Goal: Check status

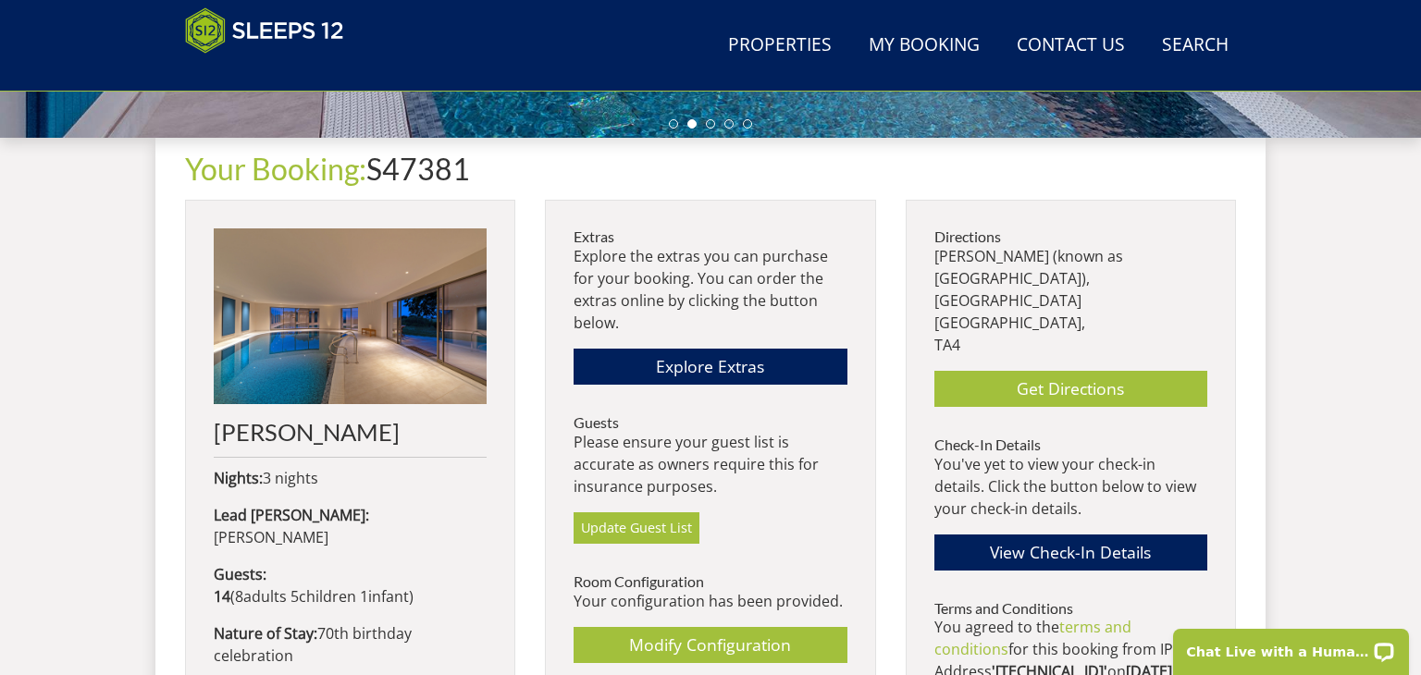
scroll to position [652, 0]
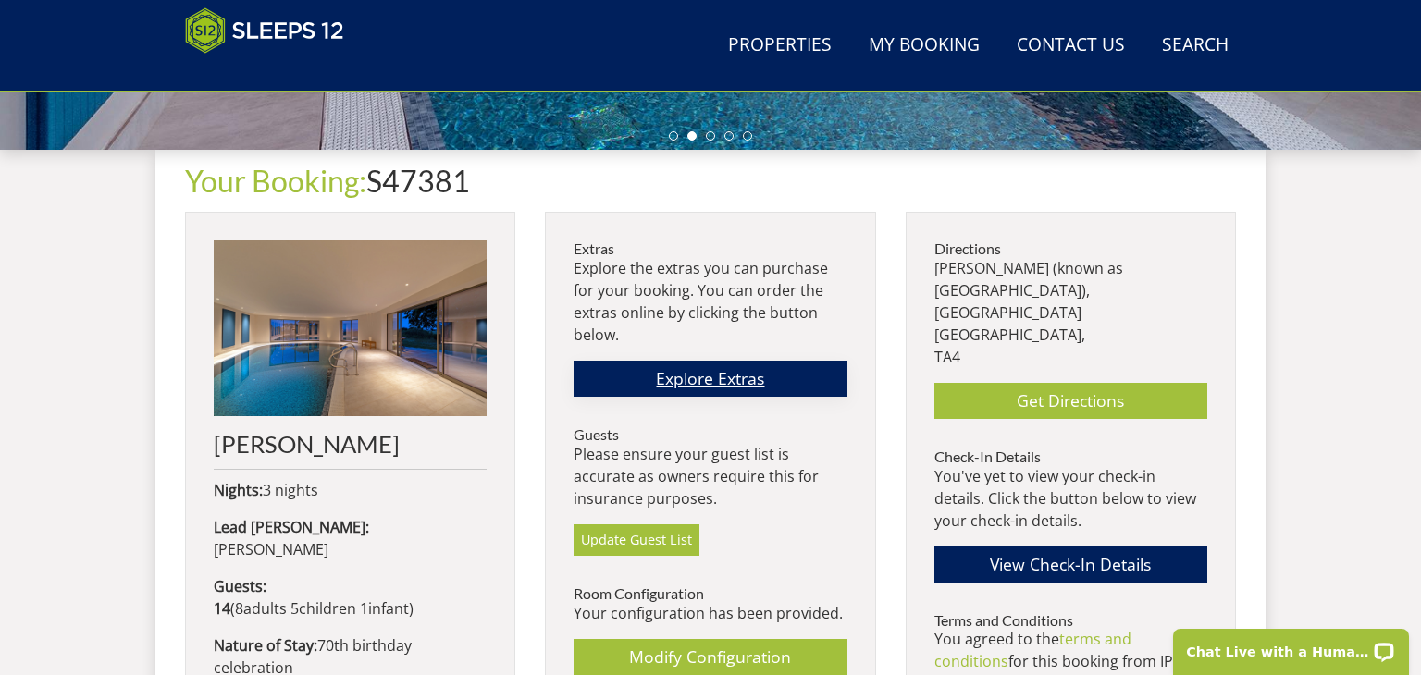
click at [793, 375] on link "Explore Extras" at bounding box center [710, 379] width 273 height 36
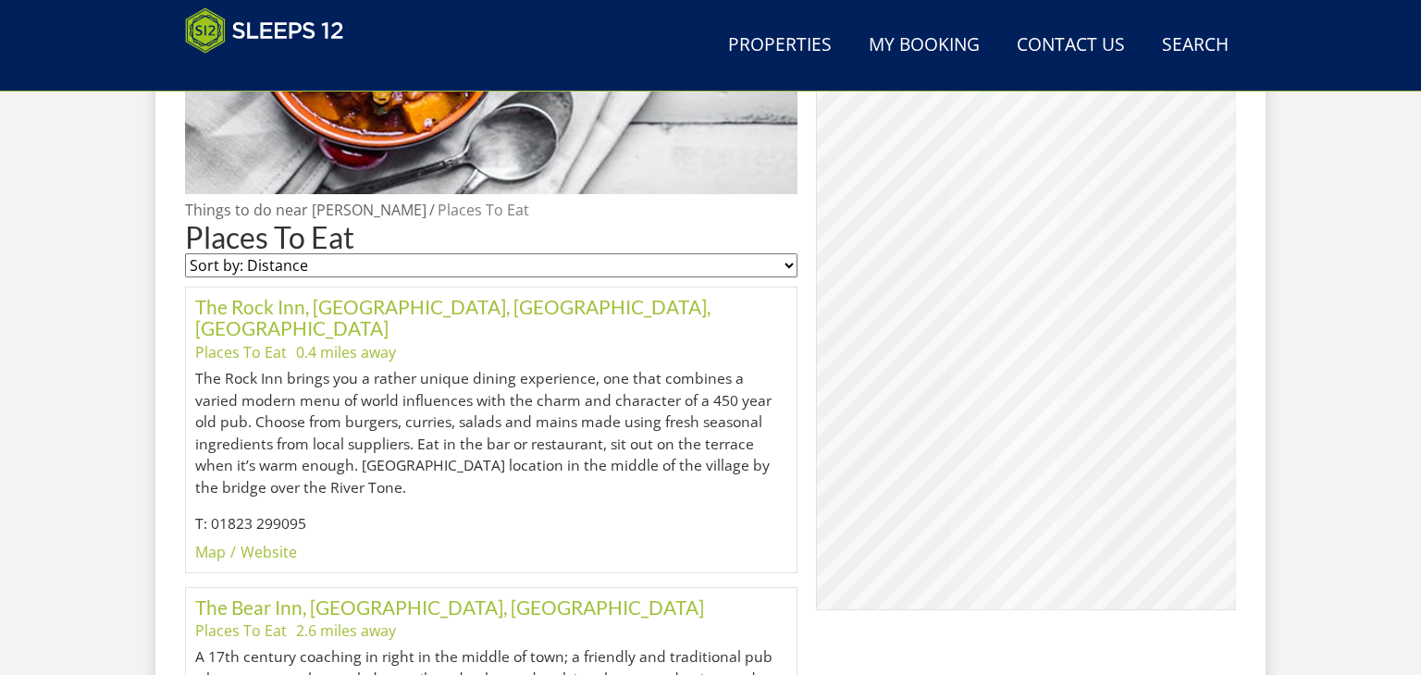
drag, startPoint x: 1418, startPoint y: 31, endPoint x: 1420, endPoint y: 107, distance: 75.9
click at [451, 513] on p "T: 01823 299095" at bounding box center [491, 524] width 592 height 22
